Goal: Transaction & Acquisition: Book appointment/travel/reservation

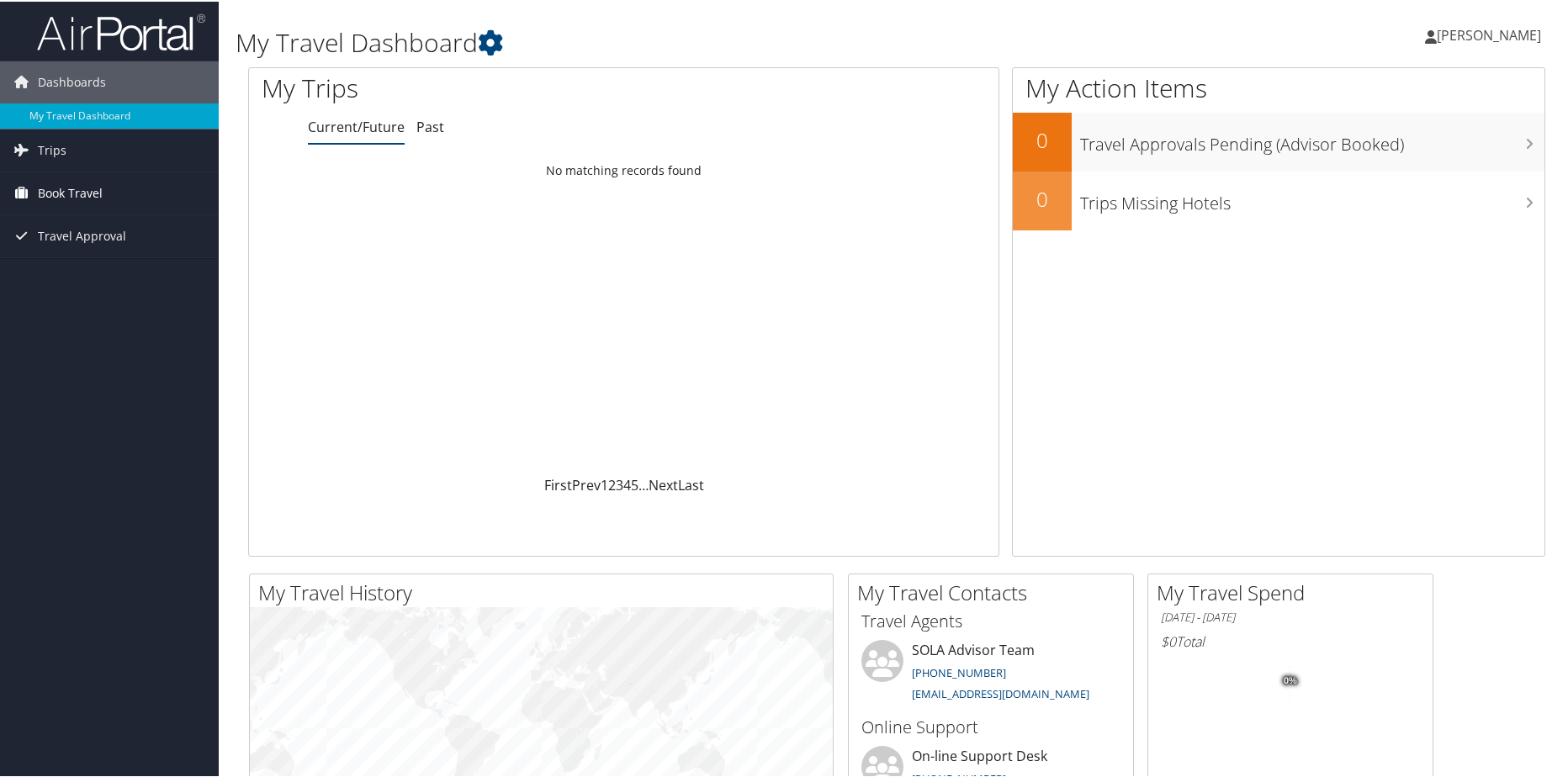
click at [149, 194] on link "Book Travel" at bounding box center [109, 192] width 219 height 42
click at [83, 273] on link "Book/Manage Online Trips" at bounding box center [109, 276] width 219 height 25
click at [1436, 40] on span "[PERSON_NAME]" at bounding box center [1488, 33] width 105 height 19
click at [1359, 279] on link "Sign Out" at bounding box center [1445, 274] width 188 height 28
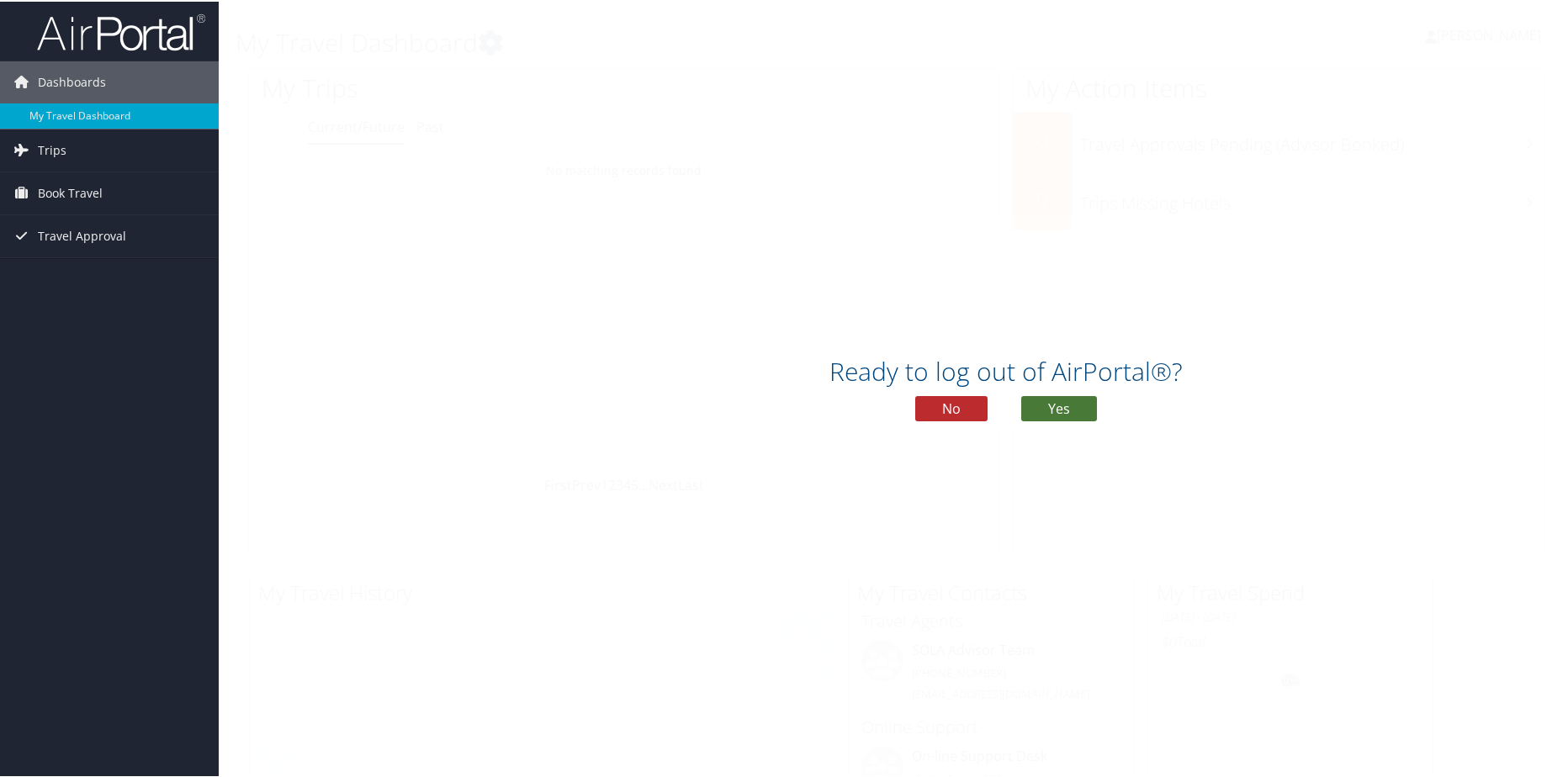
click at [1070, 409] on button "Yes" at bounding box center [1058, 408] width 75 height 25
